Goal: Information Seeking & Learning: Find contact information

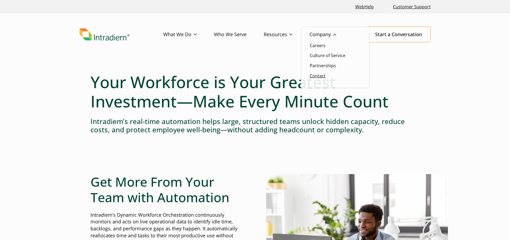
click at [315, 76] on link "Contact" at bounding box center [318, 76] width 16 height 6
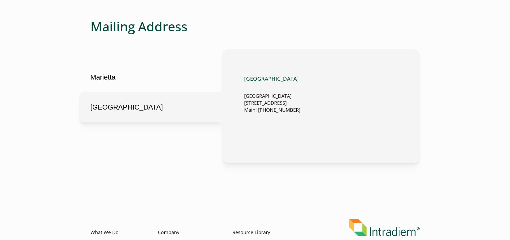
scroll to position [241, 0]
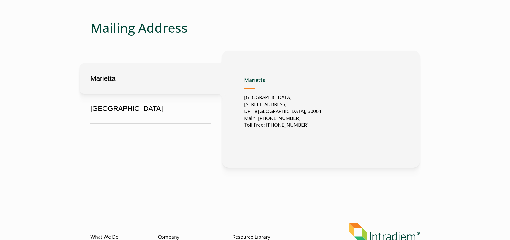
click at [100, 78] on button "Marietta" at bounding box center [151, 78] width 143 height 30
drag, startPoint x: 244, startPoint y: 104, endPoint x: 322, endPoint y: 105, distance: 77.1
click at [321, 105] on p "United States 2500 Dallas Highway Suite 202 DPT #37049 Marietta, GA, US, 30064 …" at bounding box center [282, 111] width 77 height 35
copy p "2500 Dallas Highway Suite 202"
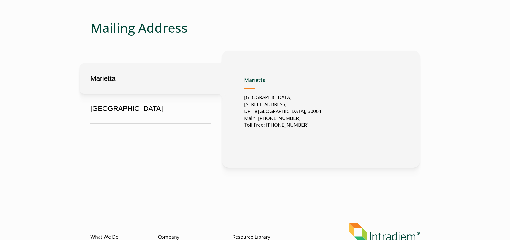
drag, startPoint x: 243, startPoint y: 112, endPoint x: 337, endPoint y: 112, distance: 93.4
click at [337, 112] on div "Marietta Marietta United States 2500 Dallas Highway Suite 202 DPT #37049 Mariet…" at bounding box center [321, 109] width 198 height 117
copy p "DPT #37049 Marietta, GA, US, 30064"
